Goal: Task Accomplishment & Management: Complete application form

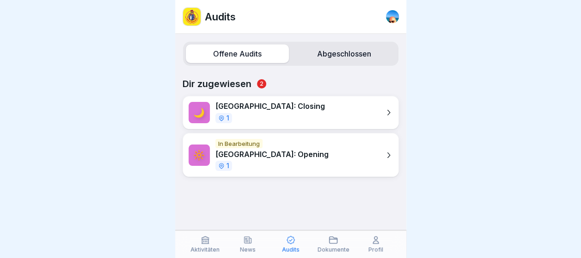
click at [266, 157] on p "[GEOGRAPHIC_DATA]: Opening" at bounding box center [272, 154] width 113 height 9
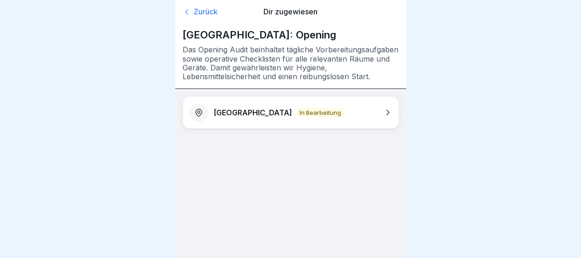
click at [389, 111] on icon at bounding box center [387, 112] width 9 height 9
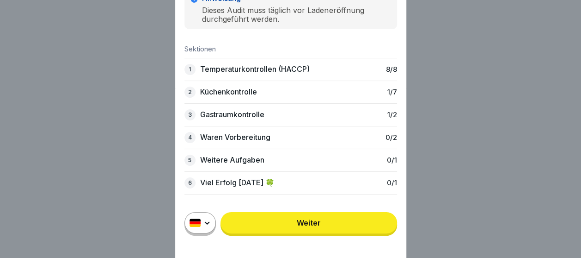
click at [267, 94] on div "2 Küchenkontrolle 1 / 7" at bounding box center [291, 91] width 213 height 23
click at [319, 232] on link "Weiter" at bounding box center [309, 222] width 177 height 21
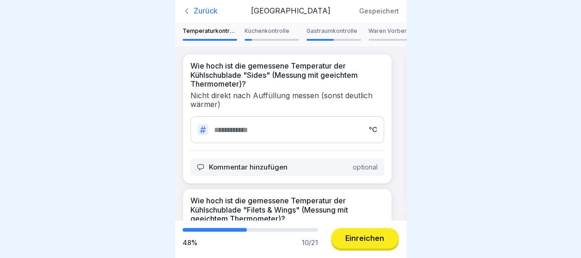
click at [272, 32] on p "Küchenkontrolle" at bounding box center [272, 31] width 55 height 6
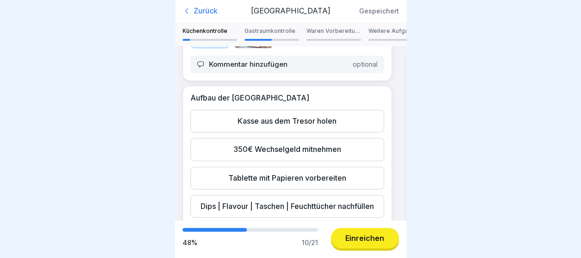
scroll to position [136, 0]
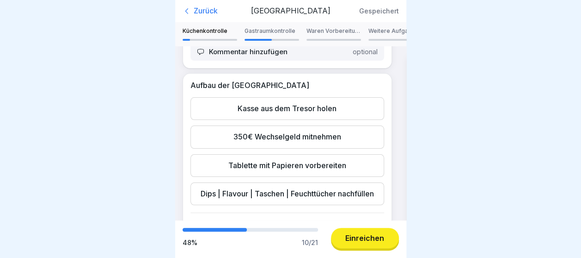
click at [322, 117] on div "Kasse aus dem Tresor holen" at bounding box center [288, 108] width 194 height 23
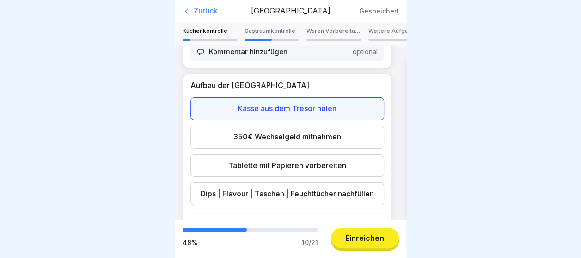
click at [295, 142] on div "350€ Wechselgeld mitnehmen" at bounding box center [288, 136] width 194 height 23
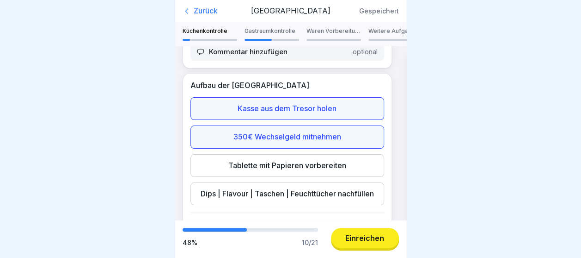
click at [277, 166] on div "Tablette mit Papieren vorbereiten" at bounding box center [288, 165] width 194 height 23
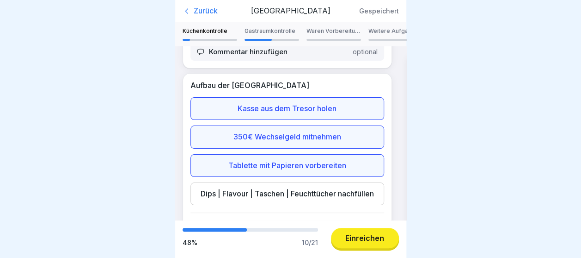
click at [246, 193] on div "Dips | Flavour | Taschen | Feuchttücher nachfüllen" at bounding box center [288, 193] width 194 height 23
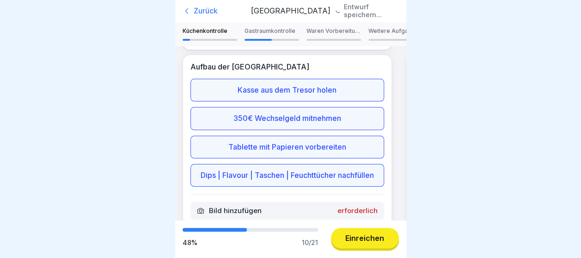
scroll to position [228, 0]
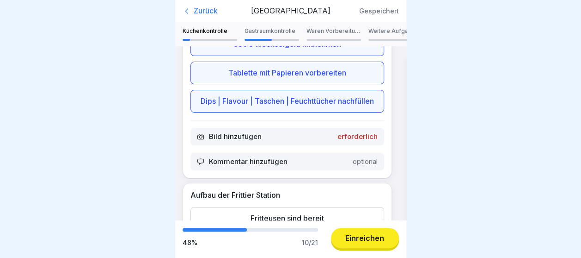
click at [348, 141] on p "erforderlich" at bounding box center [358, 136] width 40 height 8
click at [352, 141] on p "erforderlich" at bounding box center [358, 136] width 40 height 8
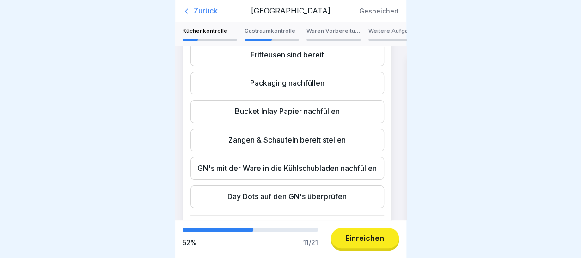
scroll to position [413, 0]
click at [293, 66] on div "Fritteusen sind bereit" at bounding box center [288, 54] width 194 height 23
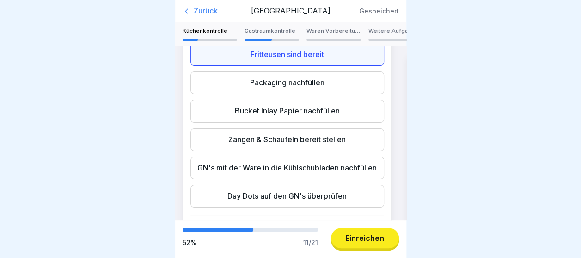
click at [265, 94] on div "Packaging nachfüllen" at bounding box center [288, 82] width 194 height 23
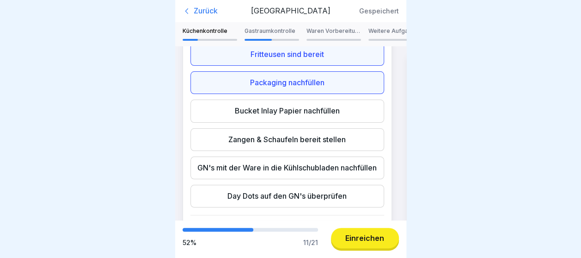
click at [237, 122] on div "Bucket Inlay Papier nachfüllen" at bounding box center [288, 110] width 194 height 23
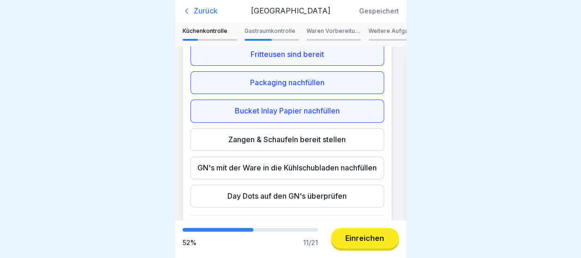
click at [230, 151] on div "Zangen & Schaufeln bereit stellen" at bounding box center [288, 139] width 194 height 23
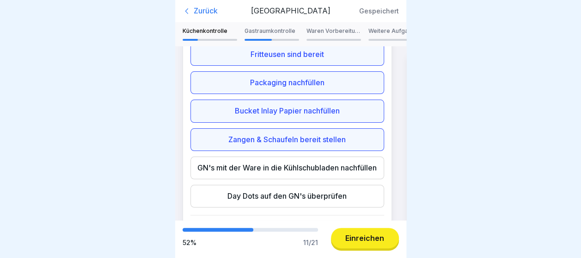
click at [215, 179] on div "GN's mit der Ware in die Kühlschubladen nachfüllen" at bounding box center [288, 167] width 194 height 23
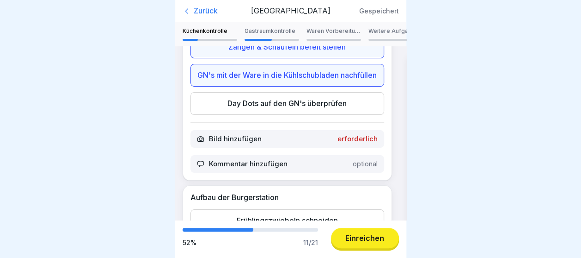
scroll to position [524, 0]
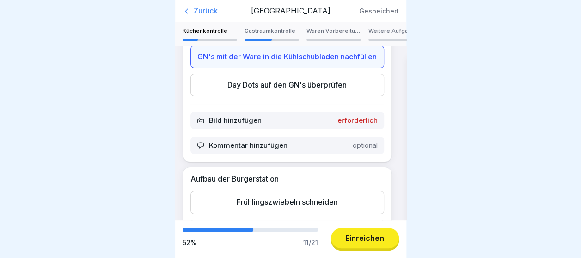
click at [330, 96] on div "Day Dots auf den GN's überprüfen" at bounding box center [288, 85] width 194 height 23
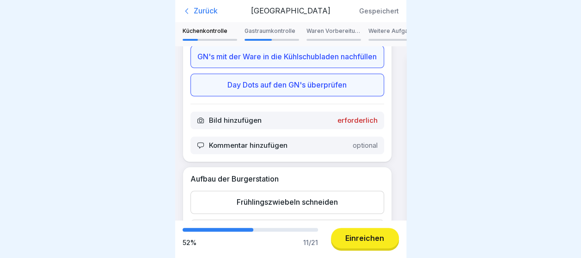
click at [351, 124] on p "erforderlich" at bounding box center [358, 120] width 40 height 8
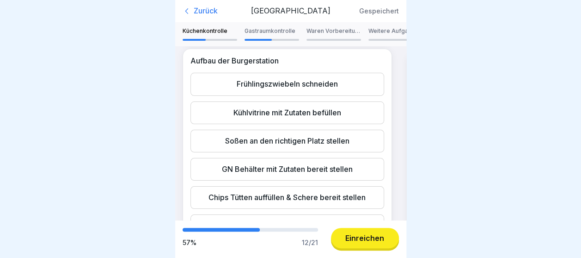
scroll to position [672, 0]
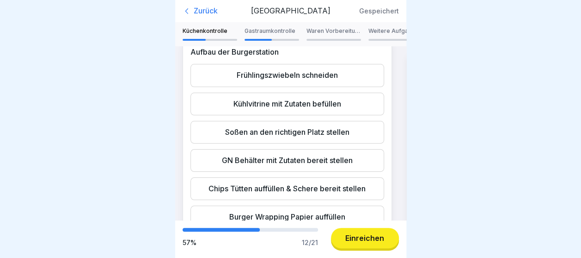
click at [348, 86] on div "Frühlingszwiebeln schneiden" at bounding box center [288, 75] width 194 height 23
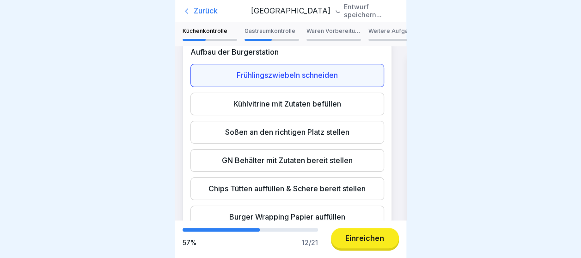
click at [301, 115] on div "Kühlvitrine mit Zutaten befüllen" at bounding box center [288, 104] width 194 height 23
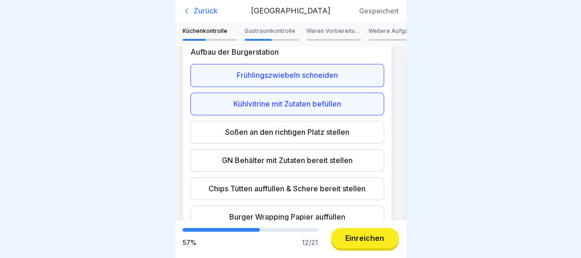
click at [291, 143] on div "Soßen an den richtigen Platz stellen" at bounding box center [288, 132] width 194 height 23
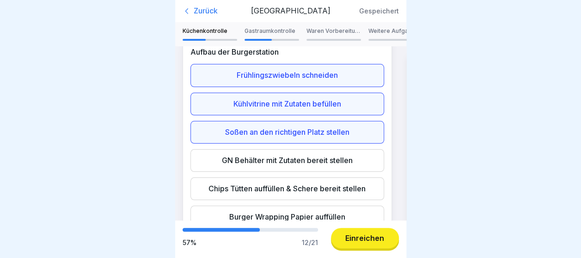
click at [277, 172] on div "GN Behälter mit Zutaten bereit stellen" at bounding box center [288, 160] width 194 height 23
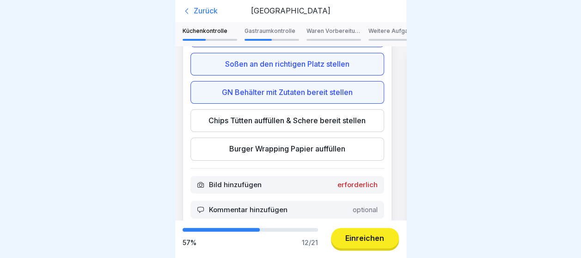
scroll to position [746, 0]
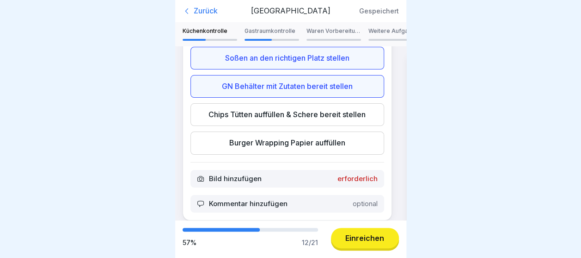
click at [358, 126] on div "Chips Tütten auffüllen & Schere bereit stellen" at bounding box center [288, 114] width 194 height 23
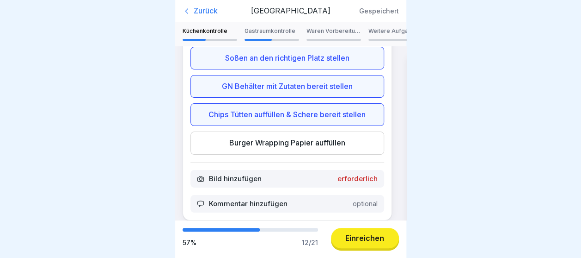
click at [308, 154] on div "Burger Wrapping Papier auffüllen" at bounding box center [288, 142] width 194 height 23
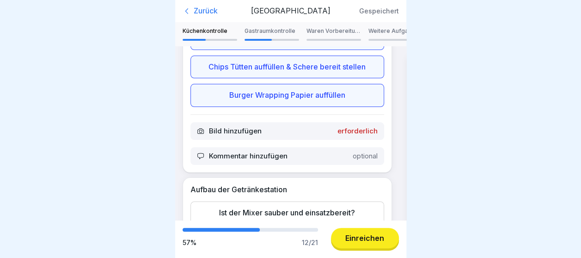
scroll to position [802, 0]
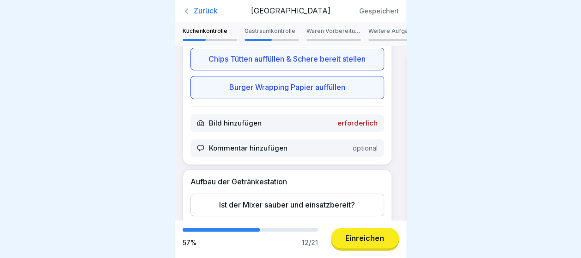
click at [361, 127] on p "erforderlich" at bounding box center [358, 123] width 40 height 8
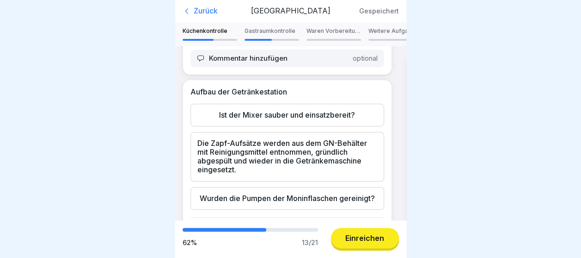
scroll to position [956, 0]
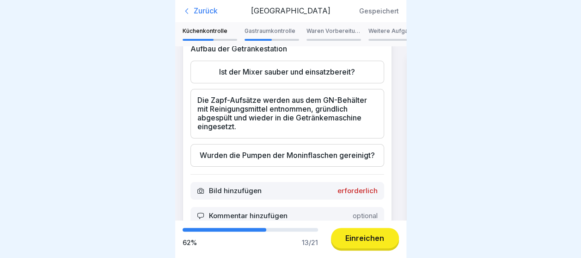
click at [321, 83] on div "Ist der Mixer sauber und einsatzbereit?" at bounding box center [288, 72] width 194 height 23
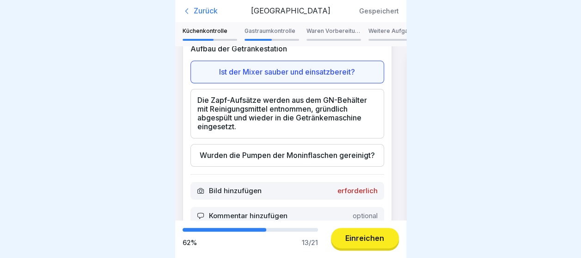
click at [286, 138] on div "Die Zapf-Aufsätze werden aus dem GN-Behälter mit Reinigungsmittel entnommen, gr…" at bounding box center [288, 113] width 194 height 49
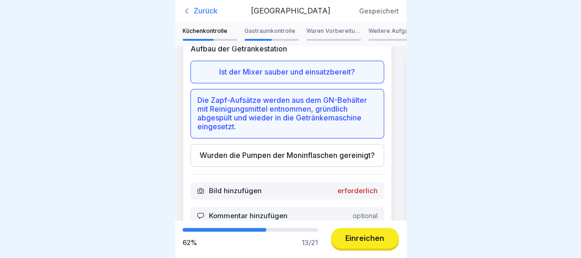
click at [265, 167] on div "Wurden die Pumpen der Moninflaschen gereinigt?" at bounding box center [288, 155] width 194 height 23
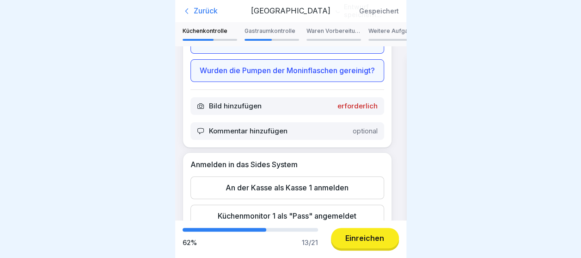
scroll to position [1048, 0]
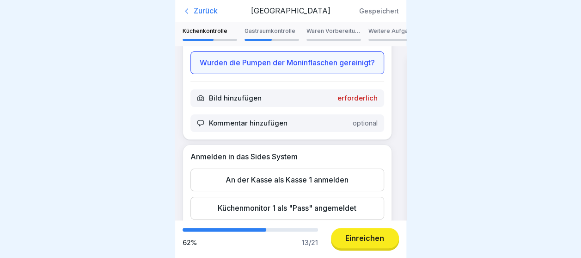
click at [353, 102] on p "erforderlich" at bounding box center [358, 98] width 40 height 8
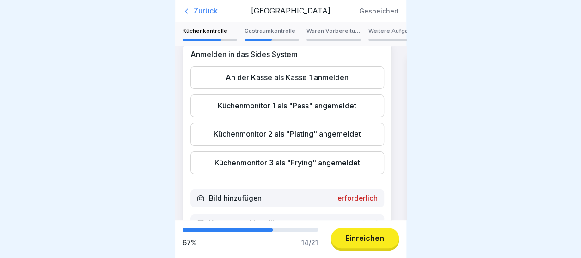
scroll to position [1178, 0]
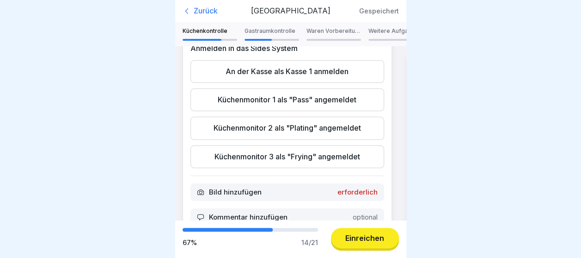
click at [327, 83] on div "An der Kasse als Kasse 1 anmelden" at bounding box center [288, 71] width 194 height 23
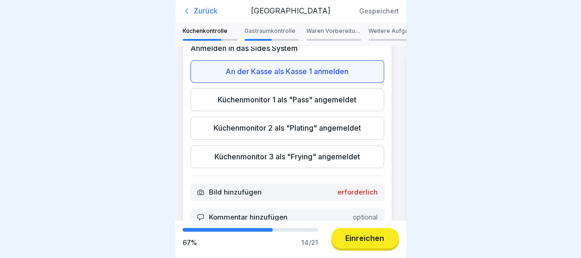
click at [315, 111] on div "Küchenmonitor 1 als "Pass" angemeldet" at bounding box center [288, 99] width 194 height 23
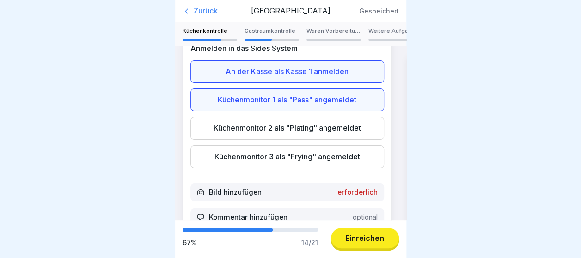
click at [310, 139] on div "Küchenmonitor 2 als "Plating" angemeldet" at bounding box center [288, 128] width 194 height 23
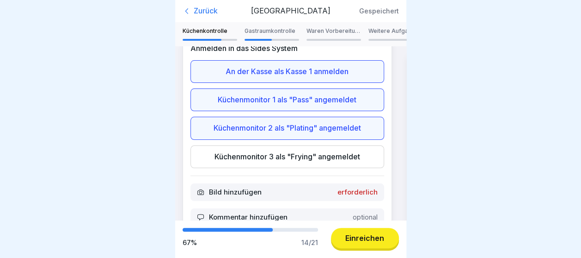
click at [297, 168] on div "Küchenmonitor 3 als "Frying" angemeldet" at bounding box center [288, 156] width 194 height 23
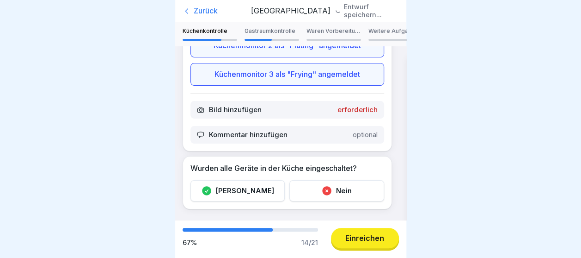
scroll to position [1270, 0]
click at [350, 114] on p "erforderlich" at bounding box center [358, 109] width 40 height 8
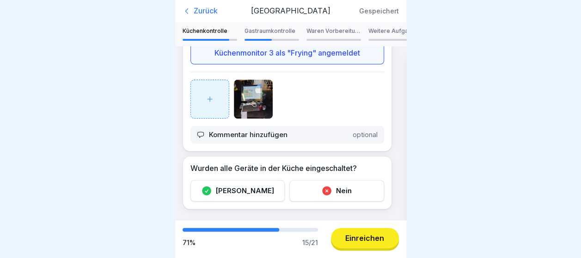
scroll to position [1347, 0]
click at [250, 182] on div "[PERSON_NAME]" at bounding box center [238, 190] width 95 height 21
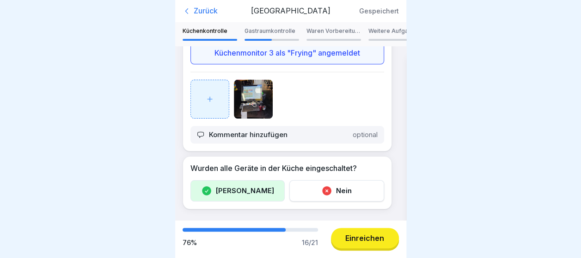
click at [282, 30] on p "Gastraumkontrolle" at bounding box center [272, 31] width 55 height 6
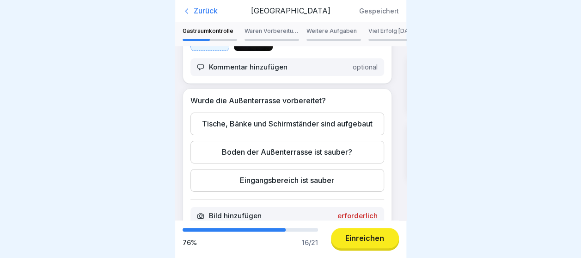
scroll to position [204, 0]
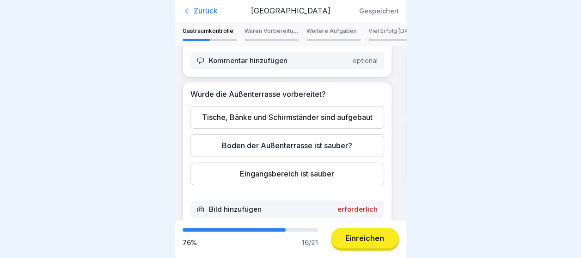
click at [331, 129] on div "Tische, Bänke und Schirmständer sind aufgebaut" at bounding box center [288, 117] width 194 height 23
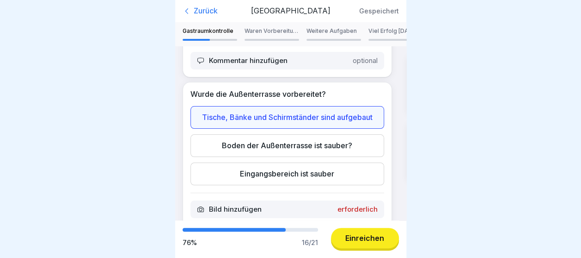
click at [312, 157] on div "Boden der Außenterrasse ist sauber?" at bounding box center [288, 145] width 194 height 23
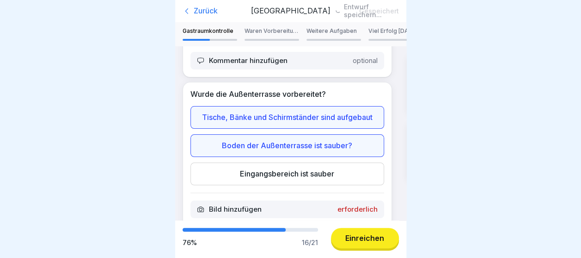
click at [308, 185] on div "Eingangsbereich ist sauber" at bounding box center [288, 173] width 194 height 23
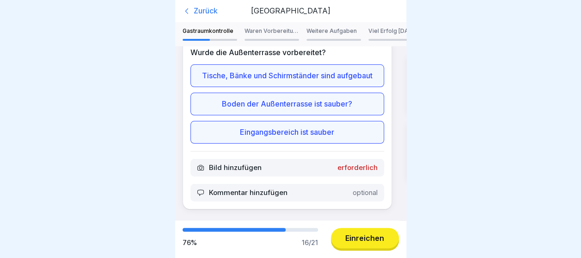
scroll to position [266, 0]
click at [351, 163] on p "erforderlich" at bounding box center [358, 167] width 40 height 8
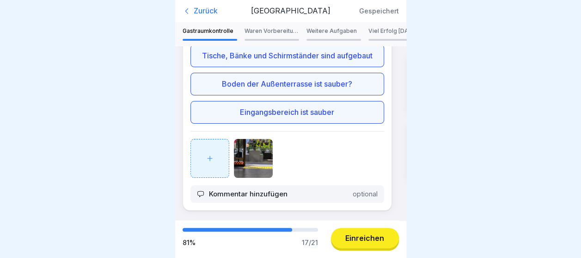
scroll to position [294, 0]
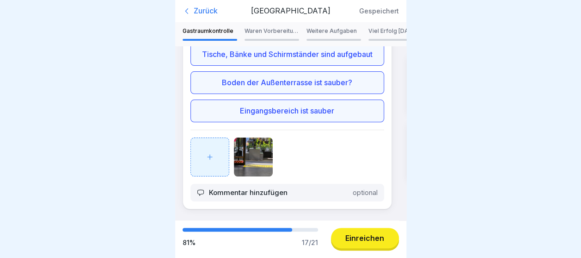
click at [406, 201] on div "Temperaturkontrollen (HACCP) Küchenkontrolle Gastraumkontrolle Waren Vorbereitu…" at bounding box center [290, 121] width 231 height 198
click at [273, 37] on div "Waren Vorbereitung" at bounding box center [272, 34] width 55 height 13
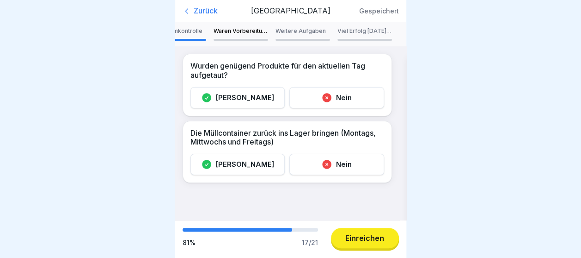
click at [247, 98] on div "[PERSON_NAME]" at bounding box center [238, 97] width 95 height 21
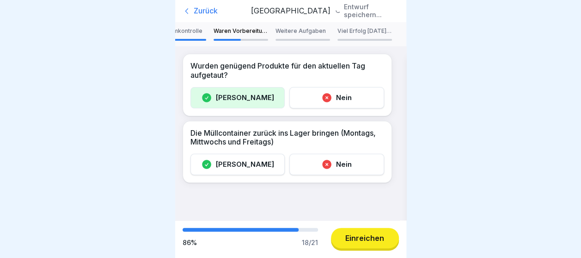
click at [212, 167] on icon at bounding box center [206, 164] width 11 height 11
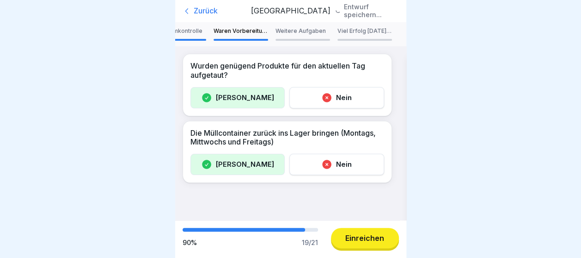
click at [299, 31] on p "Weitere Aufgaben" at bounding box center [303, 31] width 55 height 6
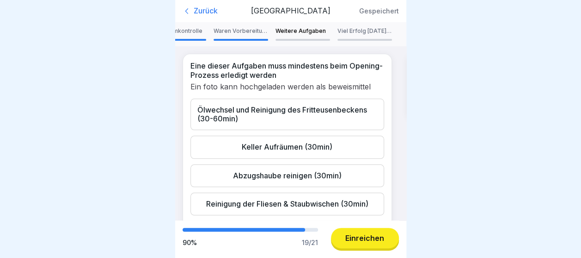
click at [288, 105] on div "Ölwechsel und Reinigung des Fritteusenbeckens (30-60min)" at bounding box center [288, 114] width 194 height 31
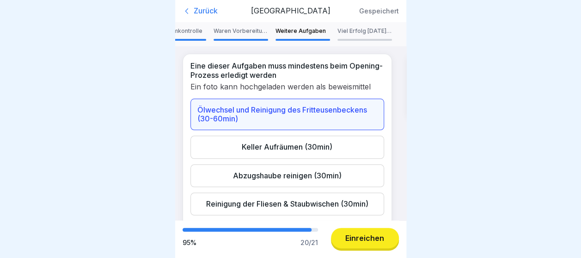
click at [267, 149] on div "Keller Aufräumen (30min)" at bounding box center [288, 147] width 194 height 23
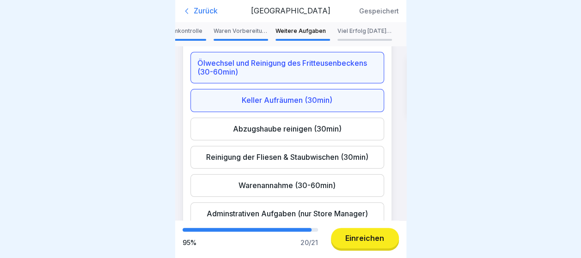
scroll to position [56, 0]
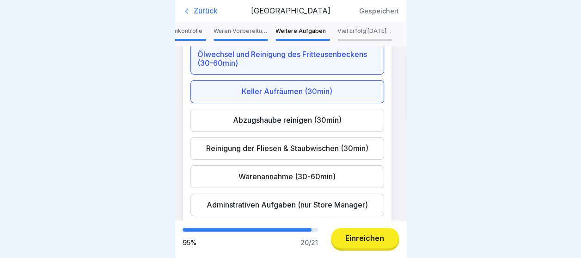
click at [328, 176] on div "Warenannahme (30-60min)" at bounding box center [288, 176] width 194 height 23
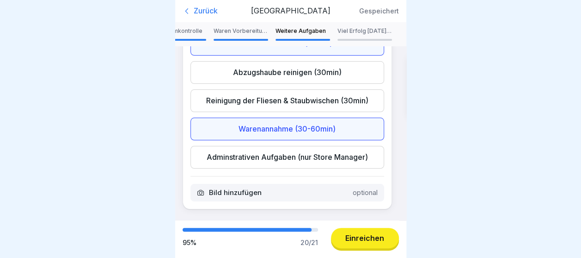
scroll to position [108, 0]
click at [368, 31] on p "Viel Erfolg [DATE] 🍀" at bounding box center [365, 31] width 55 height 6
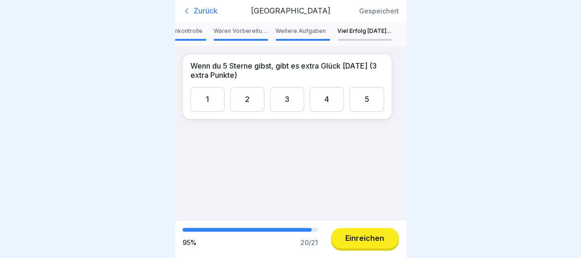
click at [363, 99] on div "5" at bounding box center [367, 99] width 34 height 25
click at [372, 241] on div "Einreichen" at bounding box center [365, 238] width 39 height 8
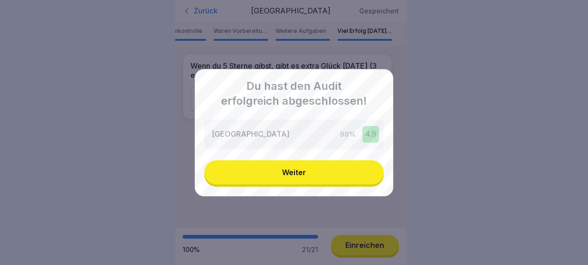
click at [315, 175] on button "Weiter" at bounding box center [293, 172] width 179 height 24
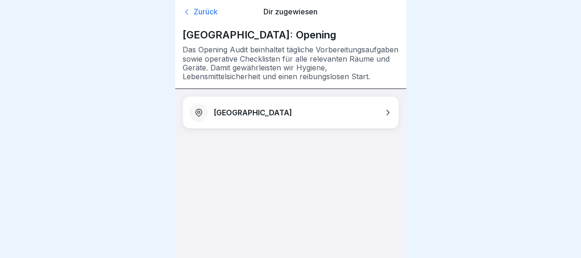
click at [207, 10] on div "Zurück" at bounding box center [217, 11] width 69 height 9
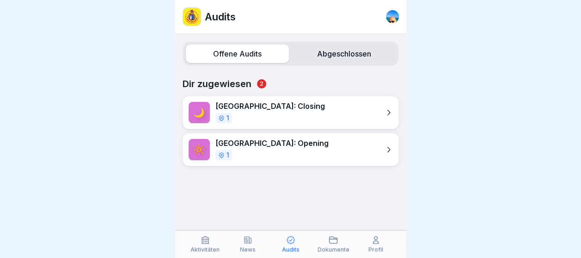
click at [205, 245] on div "Aktivitäten" at bounding box center [205, 244] width 38 height 18
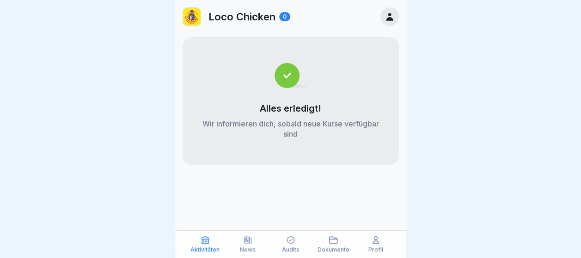
click at [256, 249] on div "News" at bounding box center [248, 244] width 38 height 18
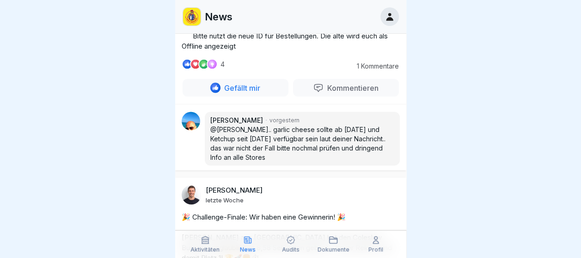
scroll to position [2636, 0]
click at [355, 82] on p "Kommentieren" at bounding box center [351, 86] width 55 height 9
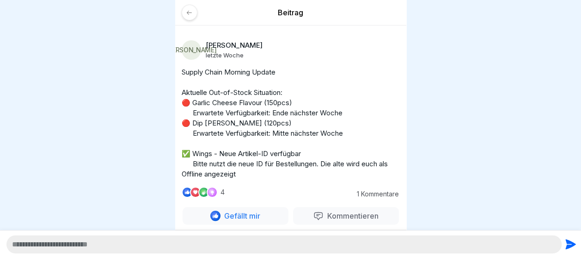
scroll to position [7, 0]
click at [140, 246] on textarea at bounding box center [284, 244] width 556 height 18
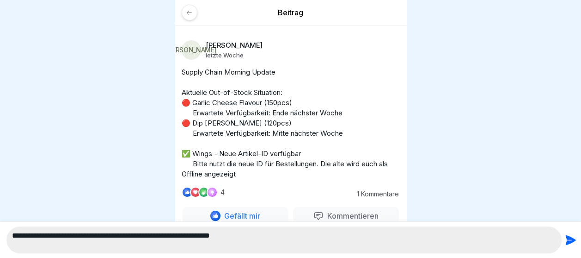
type textarea "**********"
click at [571, 238] on icon "submit" at bounding box center [570, 239] width 13 height 13
